Goal: Information Seeking & Learning: Learn about a topic

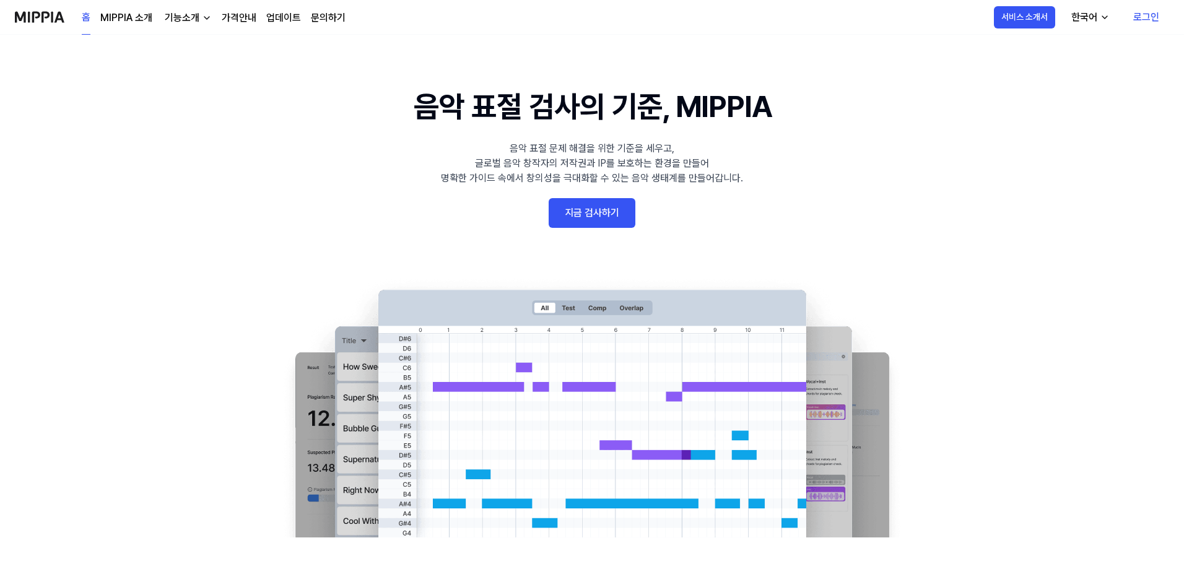
click at [136, 17] on link "MIPPIA 소개" at bounding box center [126, 18] width 52 height 15
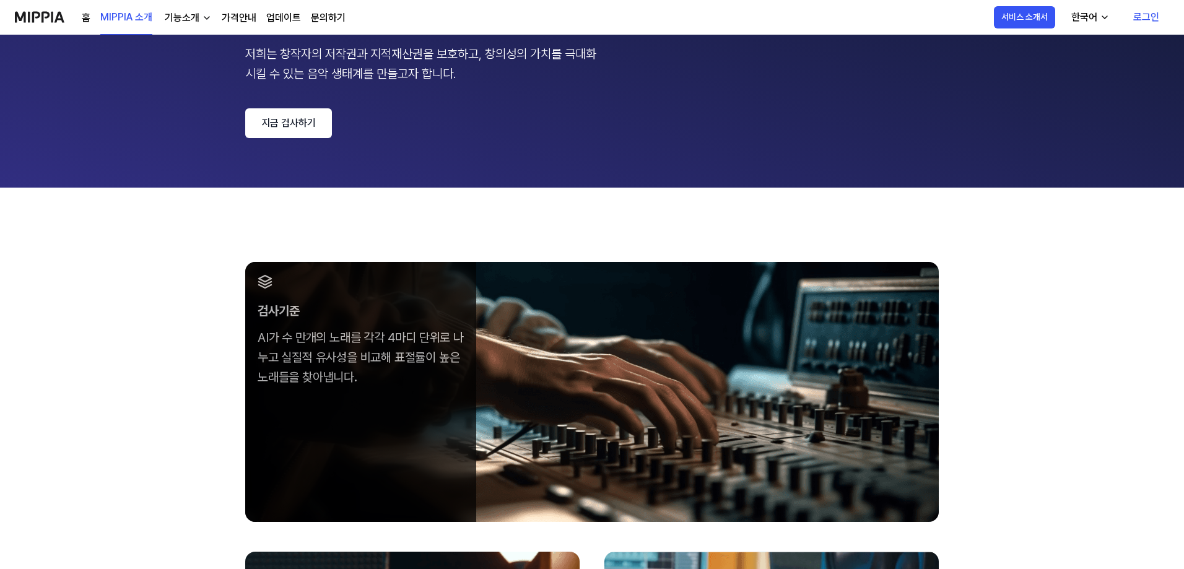
scroll to position [186, 0]
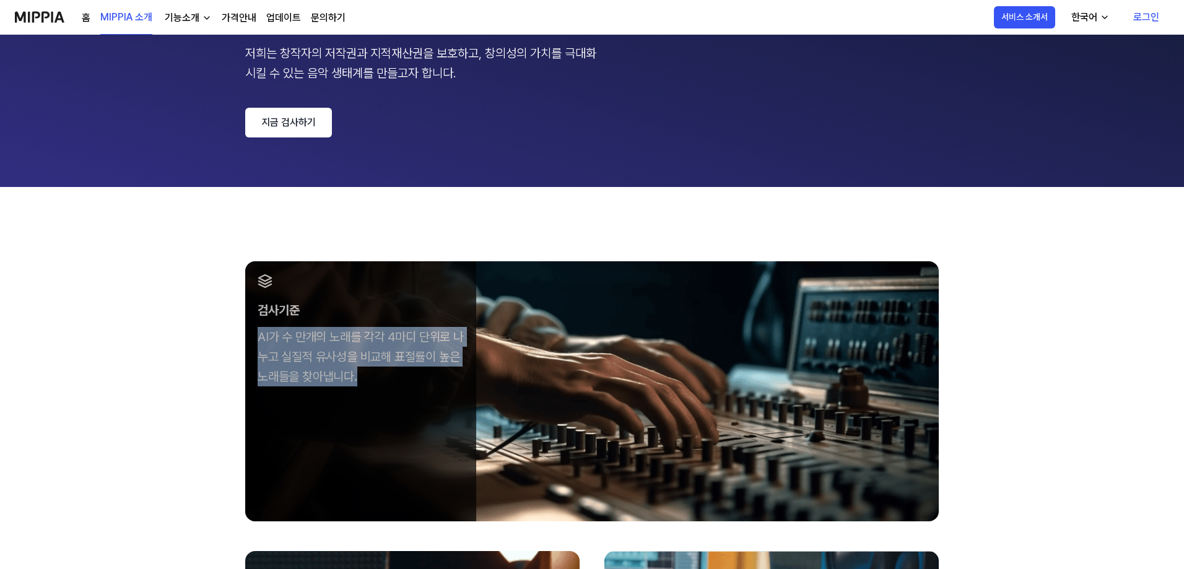
drag, startPoint x: 255, startPoint y: 338, endPoint x: 416, endPoint y: 391, distance: 169.0
click at [416, 391] on div "검사기준 AI가 수 만개의 노래를 각각 4마디 단위로 나누고 실질적 유사성을 비교해 표절률이 높은 노래들을 찾아냅니다." at bounding box center [360, 329] width 231 height 137
drag, startPoint x: 401, startPoint y: 377, endPoint x: 222, endPoint y: 266, distance: 211.4
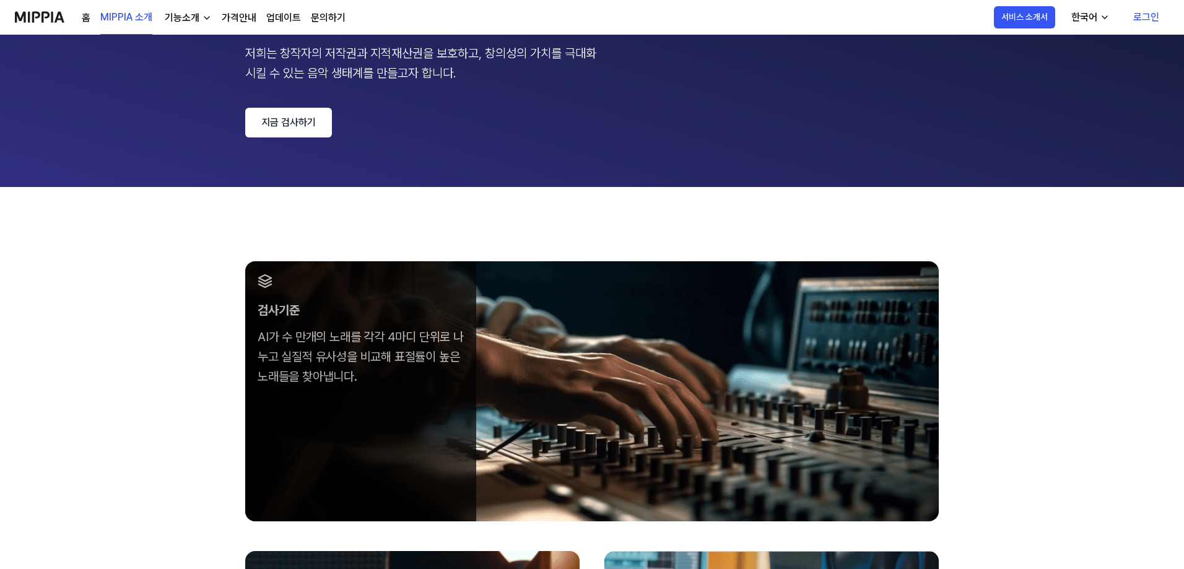
click at [257, 389] on div "검사기준 AI가 수 만개의 노래를 각각 4마디 단위로 나누고 실질적 유사성을 비교해 표절률이 높은 노래들을 찾아냅니다." at bounding box center [360, 329] width 231 height 137
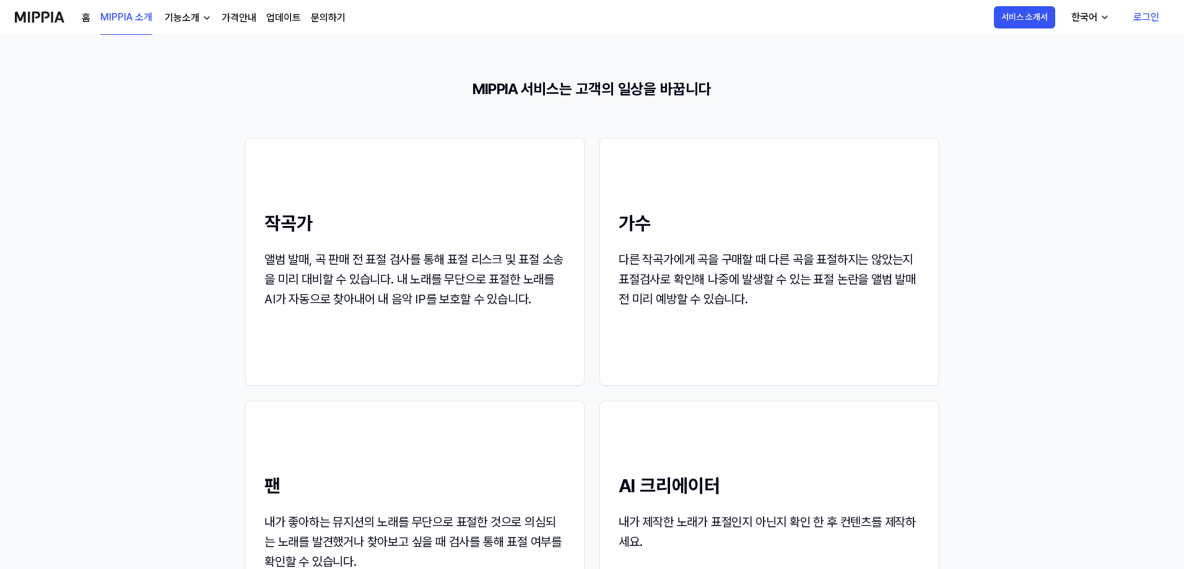
scroll to position [1143, 0]
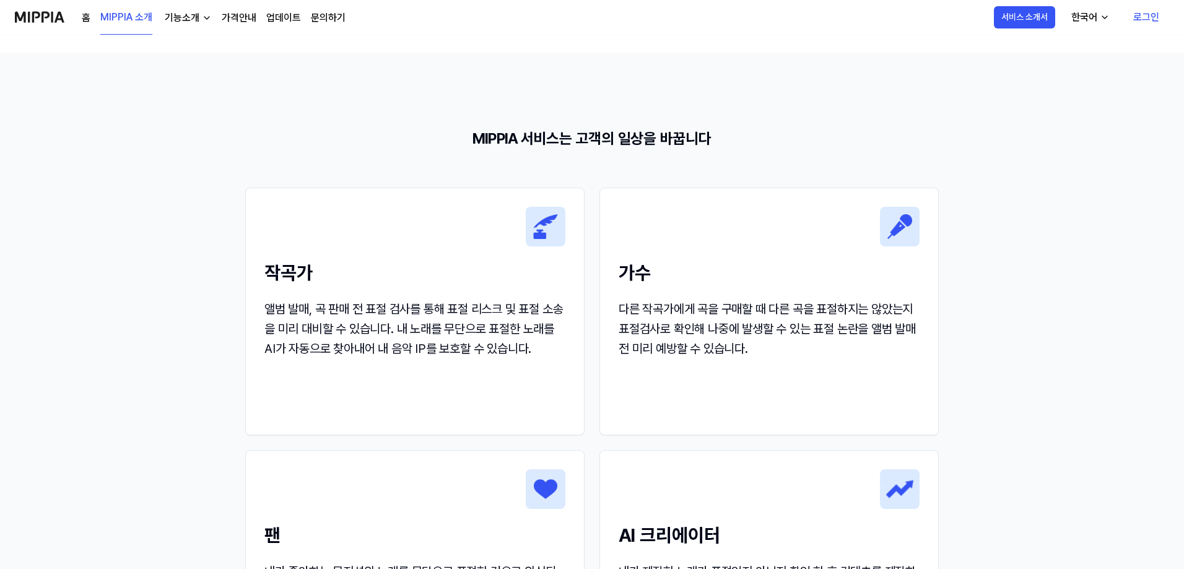
click at [186, 22] on div "기능소개" at bounding box center [182, 18] width 40 height 15
click at [182, 46] on link "표절 검사" at bounding box center [186, 45] width 119 height 25
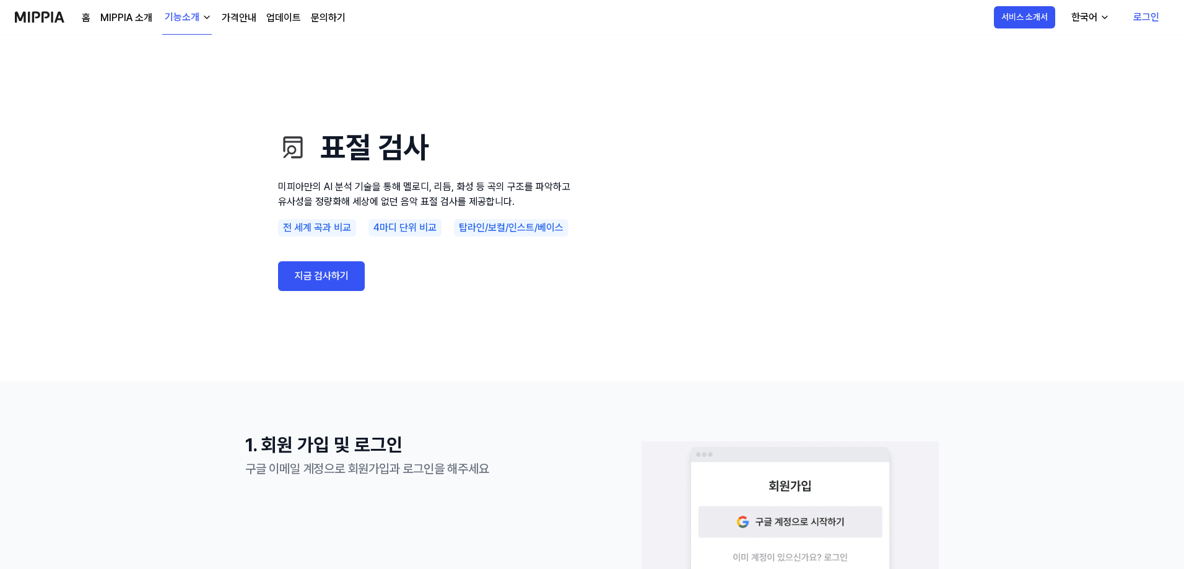
click at [113, 243] on use "표절 검사 미피아만의 AI 분석 기술을 통해 멜로디, 리듬, 화성 등 곡의 구조를 파악하고 유사성을 정량화해 세상에 없던 음악 표절 검사를 제…" at bounding box center [592, 208] width 1184 height 347
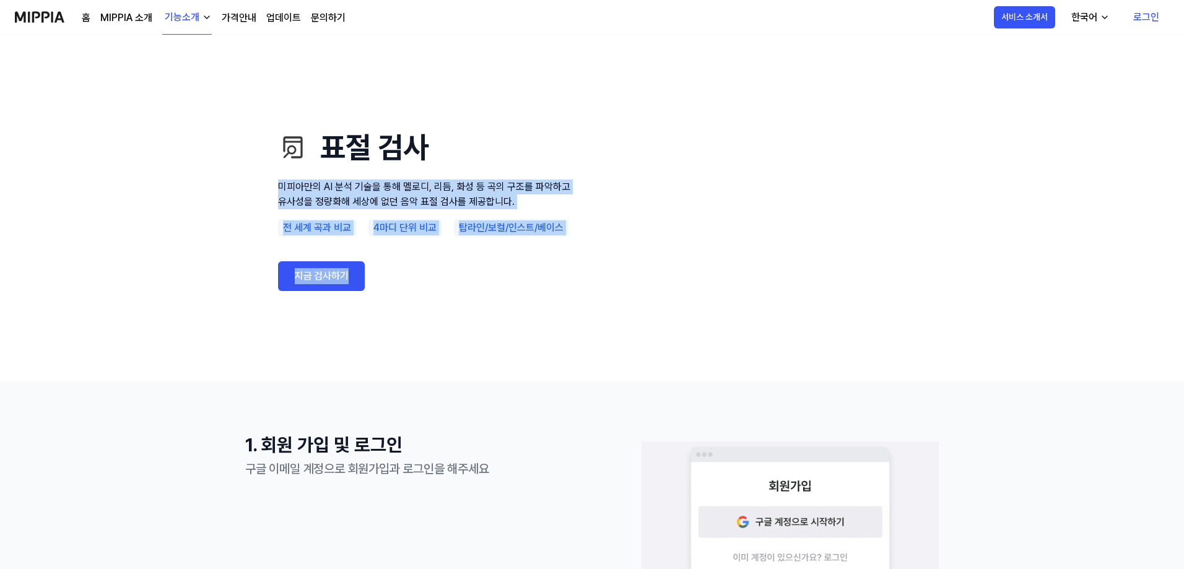
drag, startPoint x: 274, startPoint y: 180, endPoint x: 546, endPoint y: 313, distance: 301.9
click at [545, 312] on div "표절 검사 미피아만의 AI 분석 기술을 통해 멜로디, 리듬, 화성 등 곡의 구조를 파악하고 유사성을 정량화해 세상에 없던 음악 표절 검사를 제…" at bounding box center [592, 208] width 694 height 248
click at [547, 313] on div "표절 검사 미피아만의 AI 분석 기술을 통해 멜로디, 리듬, 화성 등 곡의 구조를 파악하고 유사성을 정량화해 세상에 없던 음악 표절 검사를 제…" at bounding box center [426, 208] width 297 height 248
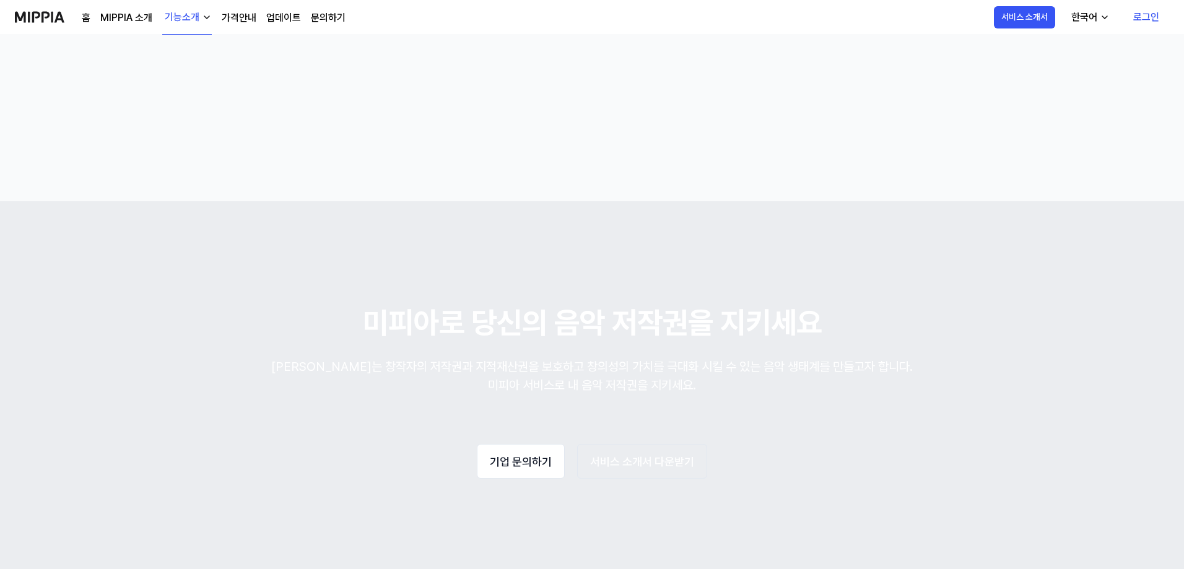
scroll to position [2106, 0]
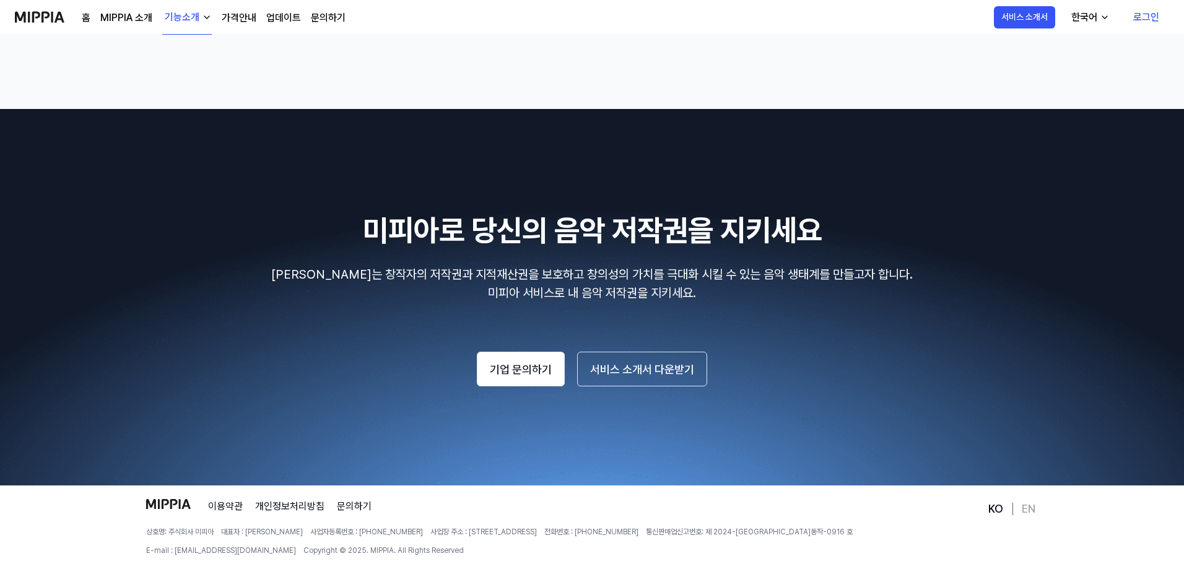
click at [194, 21] on div "기능소개" at bounding box center [182, 17] width 40 height 15
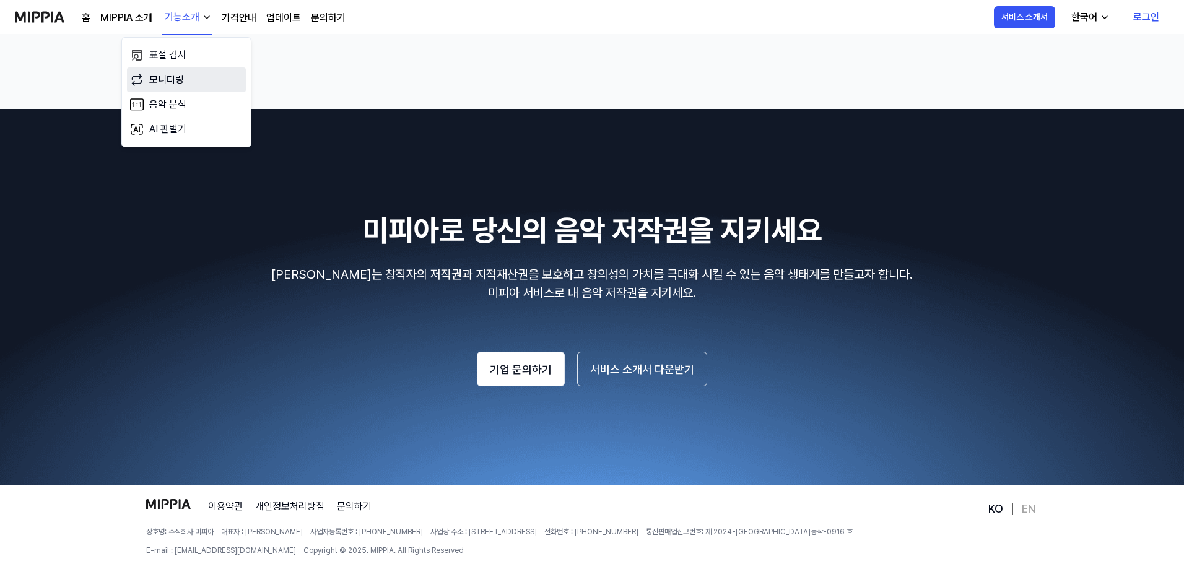
click at [175, 82] on link "모니터링" at bounding box center [186, 80] width 119 height 25
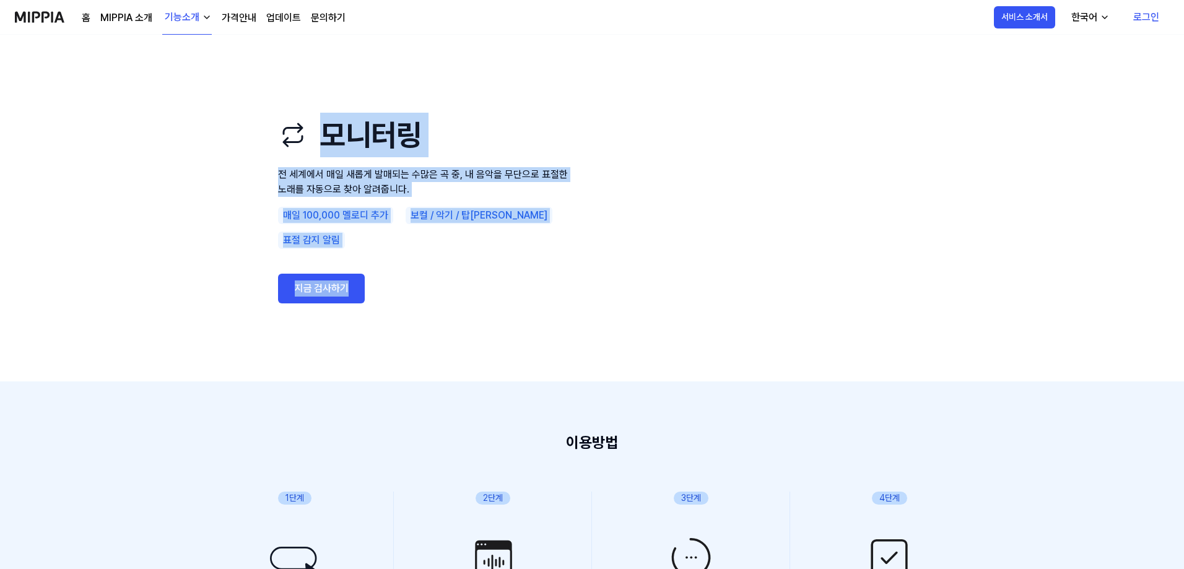
drag, startPoint x: 198, startPoint y: 144, endPoint x: 388, endPoint y: 362, distance: 288.9
click at [375, 354] on use "모니터링 전 세계에서 매일 새롭게 발매되는 수많은 곡 중, 내 음악을 무단으로 표절한 노래를 자동으로 찾아 알려줍니다. 매일 100,000 멜…" at bounding box center [592, 208] width 892 height 347
click at [562, 353] on use "모니터링 전 세계에서 매일 새롭게 발매되는 수많은 곡 중, 내 음악을 무단으로 표절한 노래를 자동으로 찾아 알려줍니다. 매일 100,000 멜…" at bounding box center [592, 208] width 892 height 347
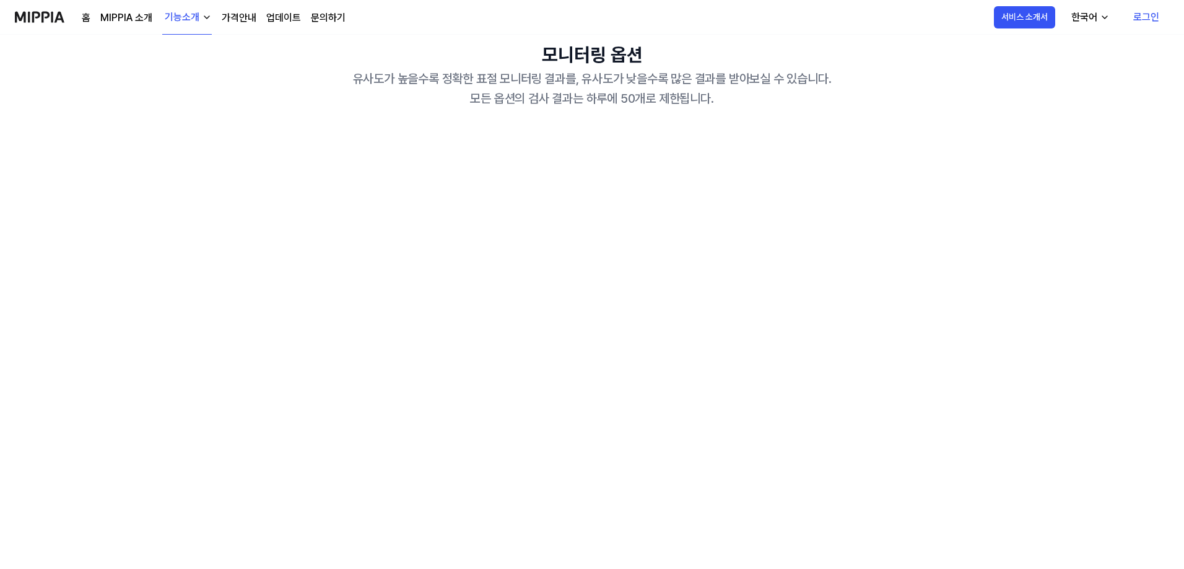
scroll to position [1239, 0]
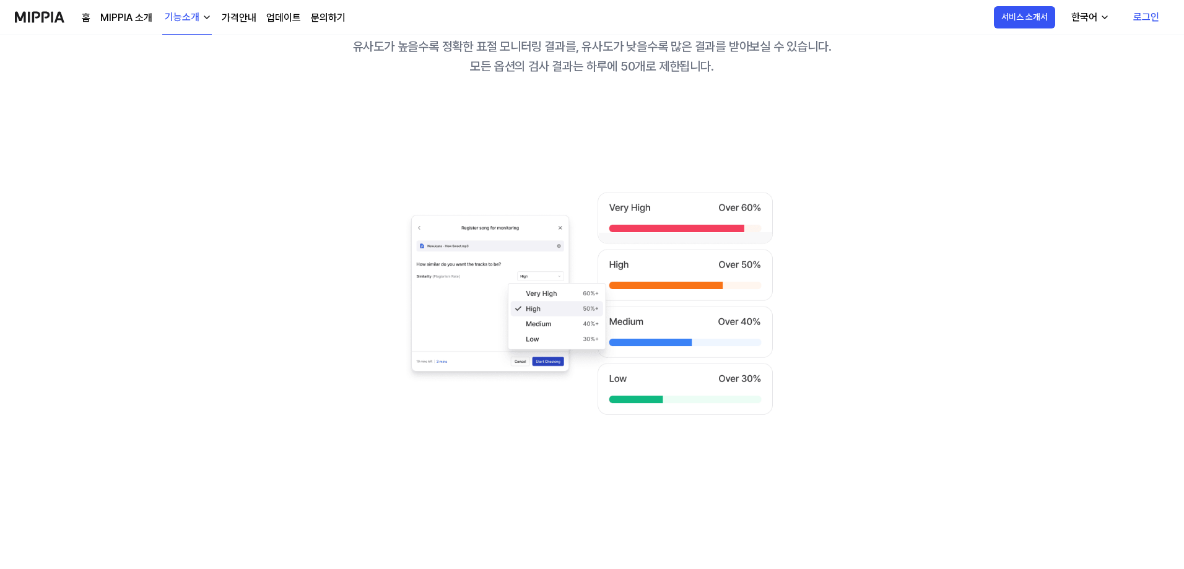
click at [190, 23] on div "기능소개" at bounding box center [182, 17] width 40 height 15
click at [189, 101] on link "음악 분석" at bounding box center [186, 104] width 119 height 25
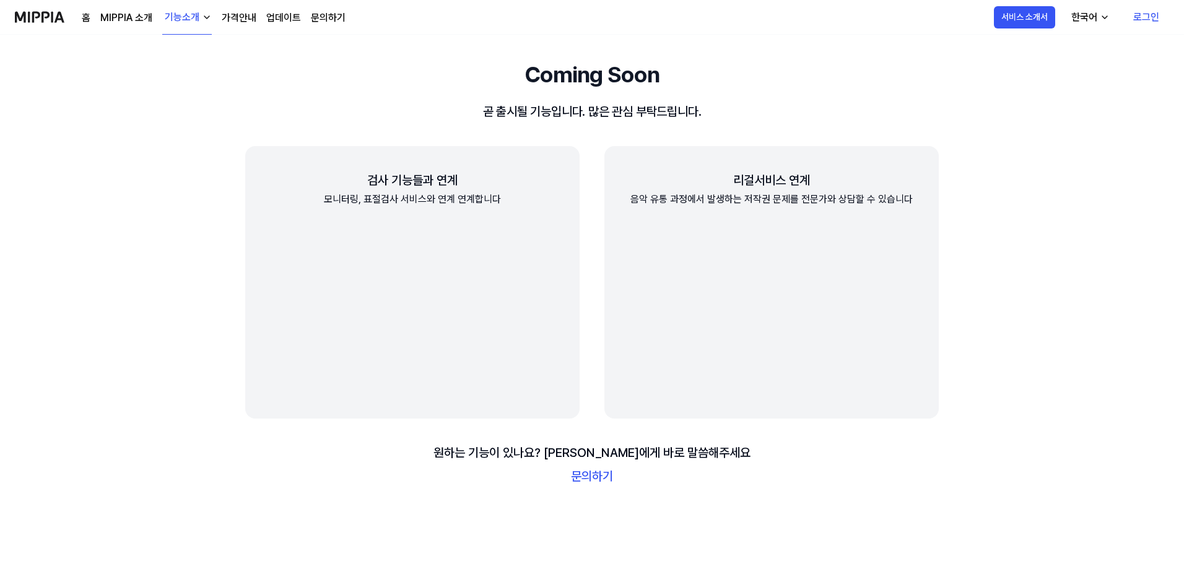
scroll to position [1672, 0]
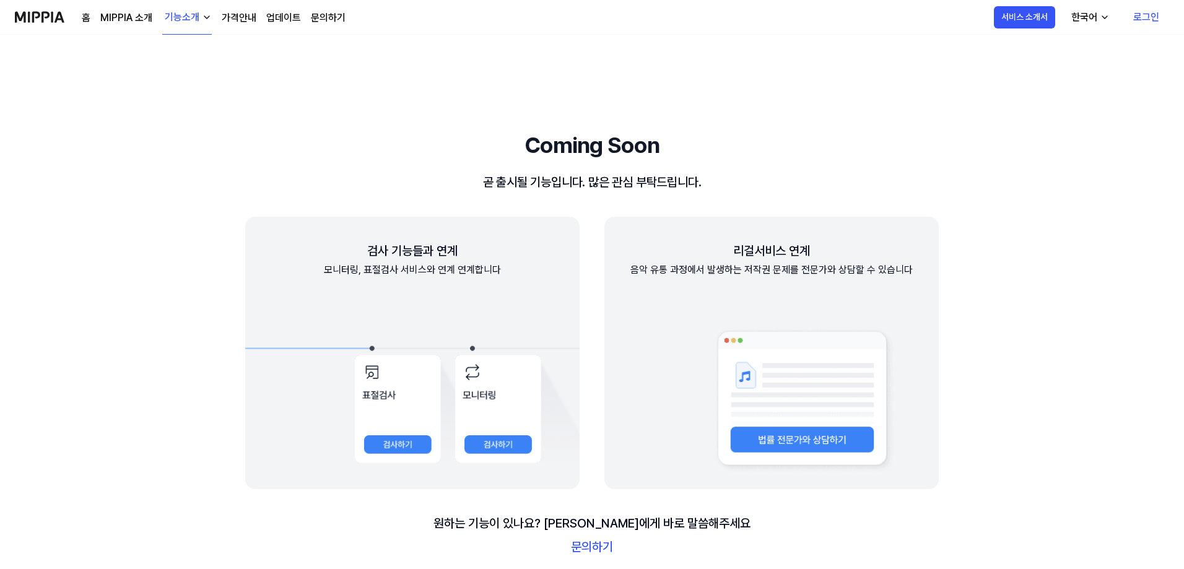
click at [191, 28] on button "기능소개" at bounding box center [187, 18] width 50 height 34
click at [174, 131] on link "AI 판별기" at bounding box center [186, 129] width 119 height 25
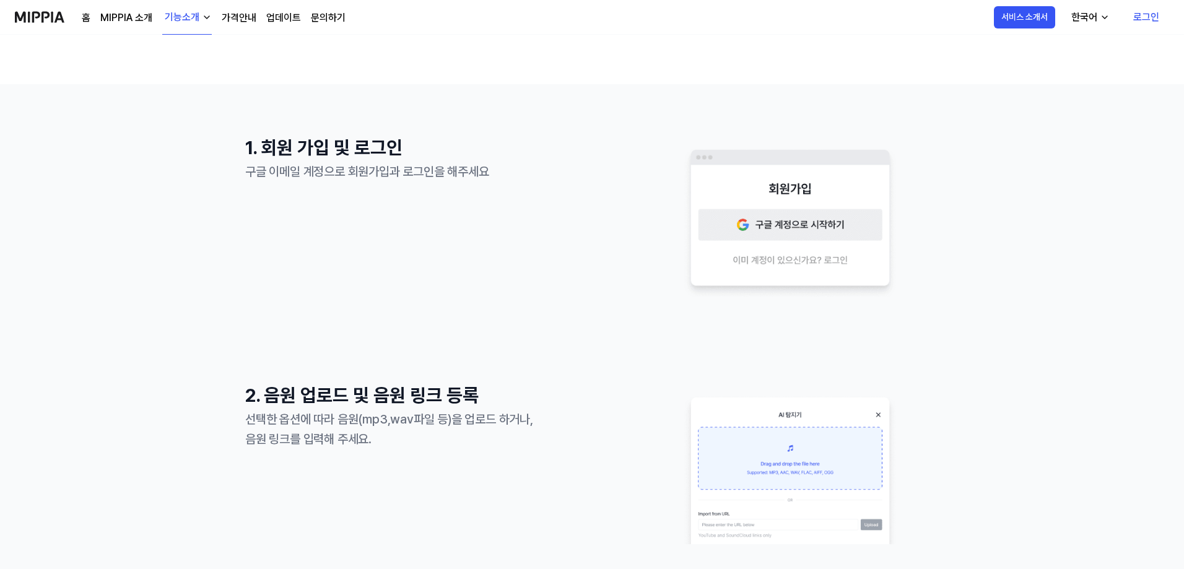
scroll to position [248, 0]
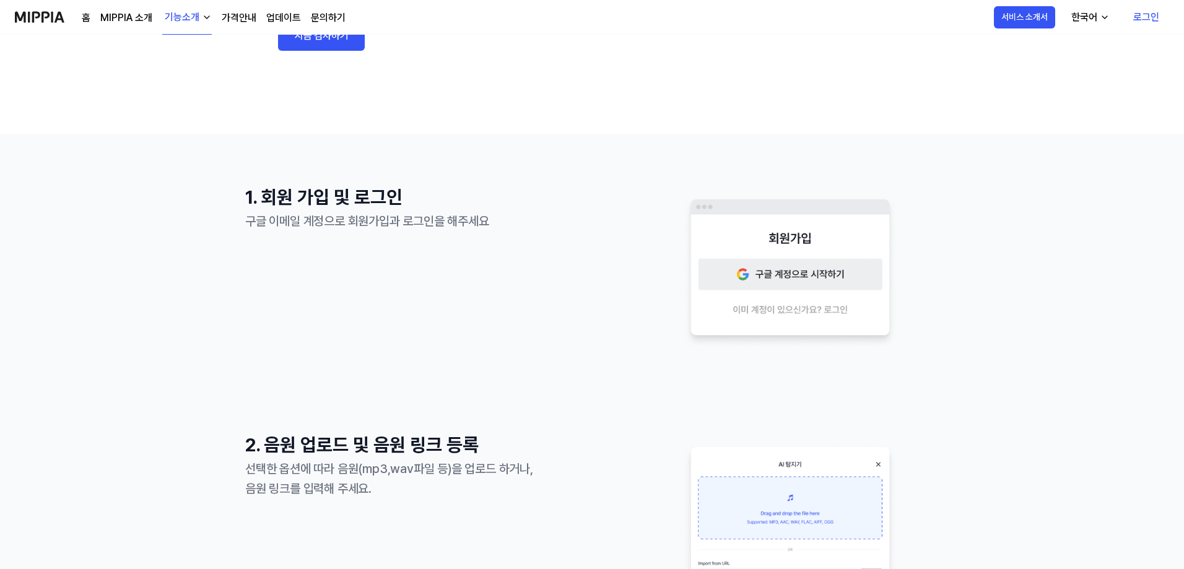
click at [238, 22] on link "가격안내" at bounding box center [239, 18] width 35 height 15
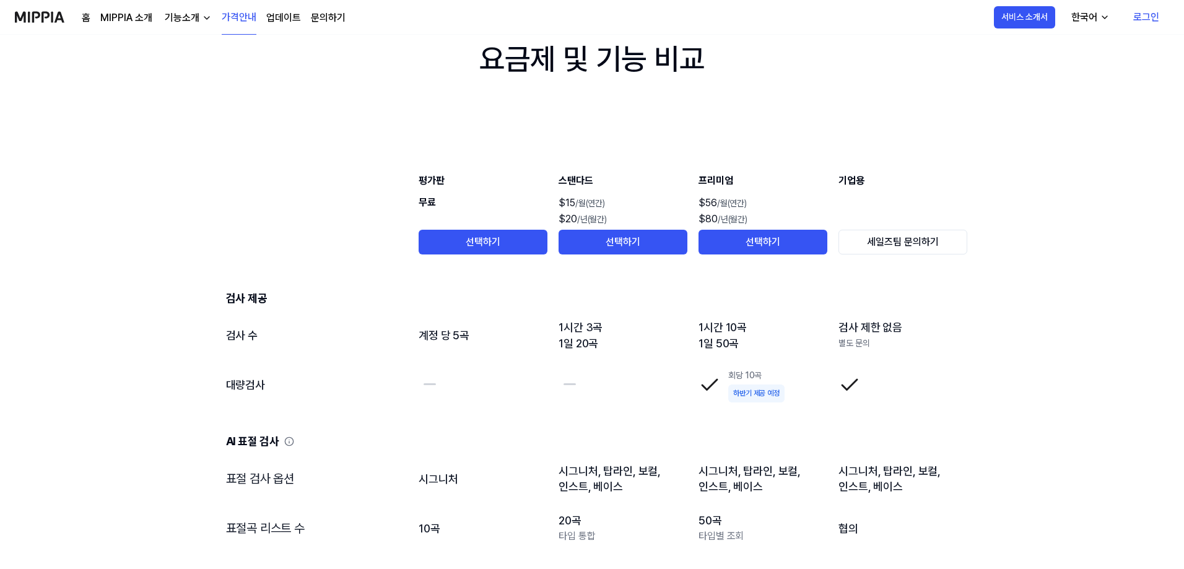
scroll to position [1239, 0]
